Goal: Find specific page/section: Find specific page/section

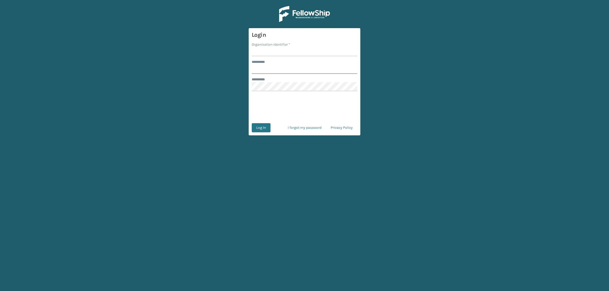
type input "**********"
click at [274, 53] on input "Organization Identifier *" at bounding box center [305, 51] width 106 height 9
type input "superadminorganization"
click at [259, 127] on button "Log In" at bounding box center [261, 127] width 19 height 9
type input "**********"
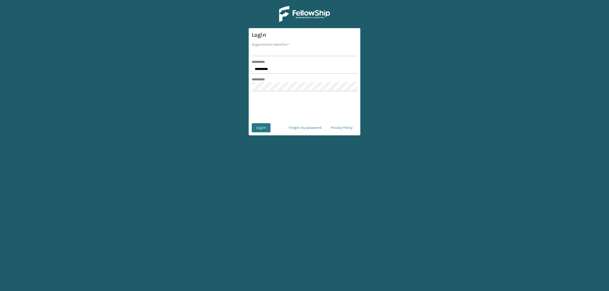
drag, startPoint x: 263, startPoint y: 51, endPoint x: 269, endPoint y: 56, distance: 8.3
click at [263, 51] on input "Organization Identifier *" at bounding box center [305, 51] width 106 height 9
type input "superadminorganization"
click at [256, 131] on button "Log In" at bounding box center [261, 127] width 19 height 9
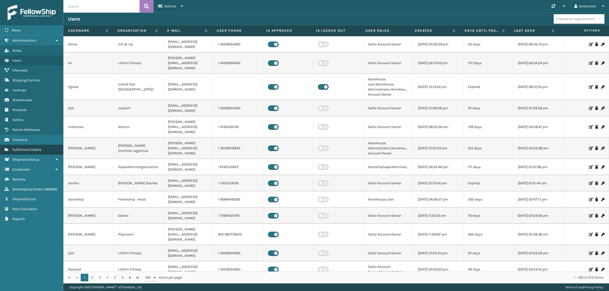
click at [26, 148] on span "Fulfillment Orders" at bounding box center [26, 150] width 29 height 4
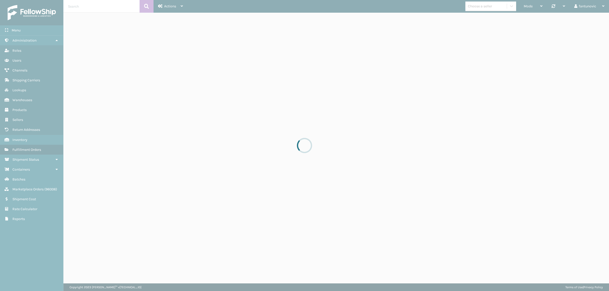
click at [207, 91] on div at bounding box center [304, 145] width 609 height 291
